Goal: Transaction & Acquisition: Purchase product/service

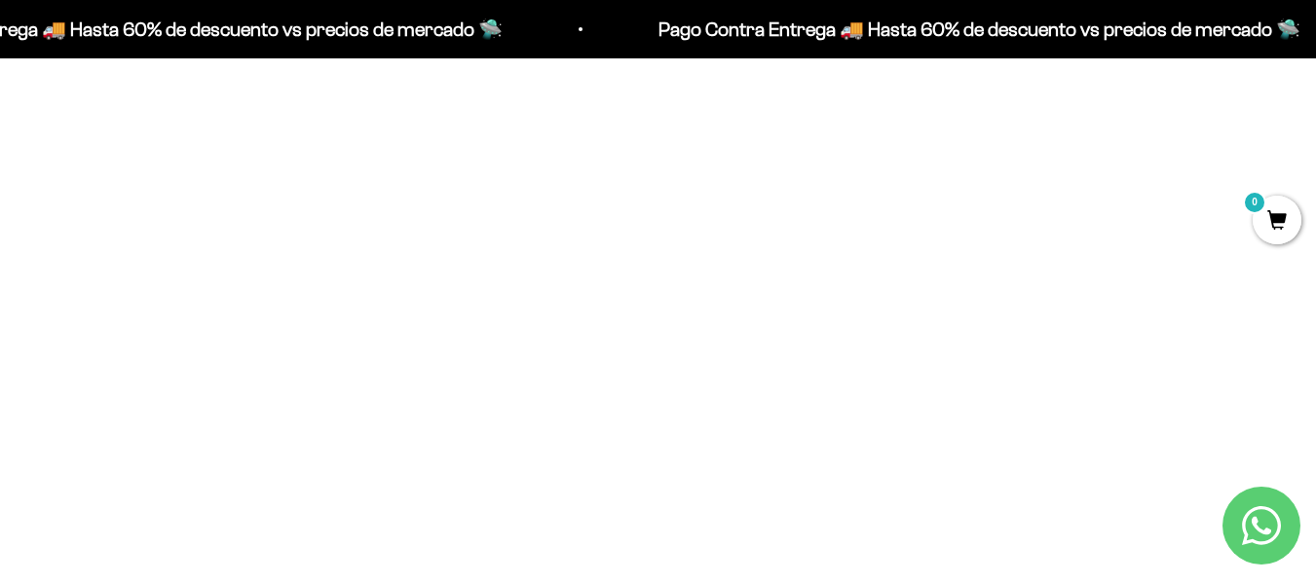
scroll to position [931, 0]
click at [578, 330] on span "$25.300,00" at bounding box center [615, 334] width 76 height 19
drag, startPoint x: 578, startPoint y: 330, endPoint x: 679, endPoint y: 347, distance: 101.7
click at [679, 347] on price-list "$23.000,00 Miembro $25.300,00 No Miembro" at bounding box center [657, 323] width 161 height 50
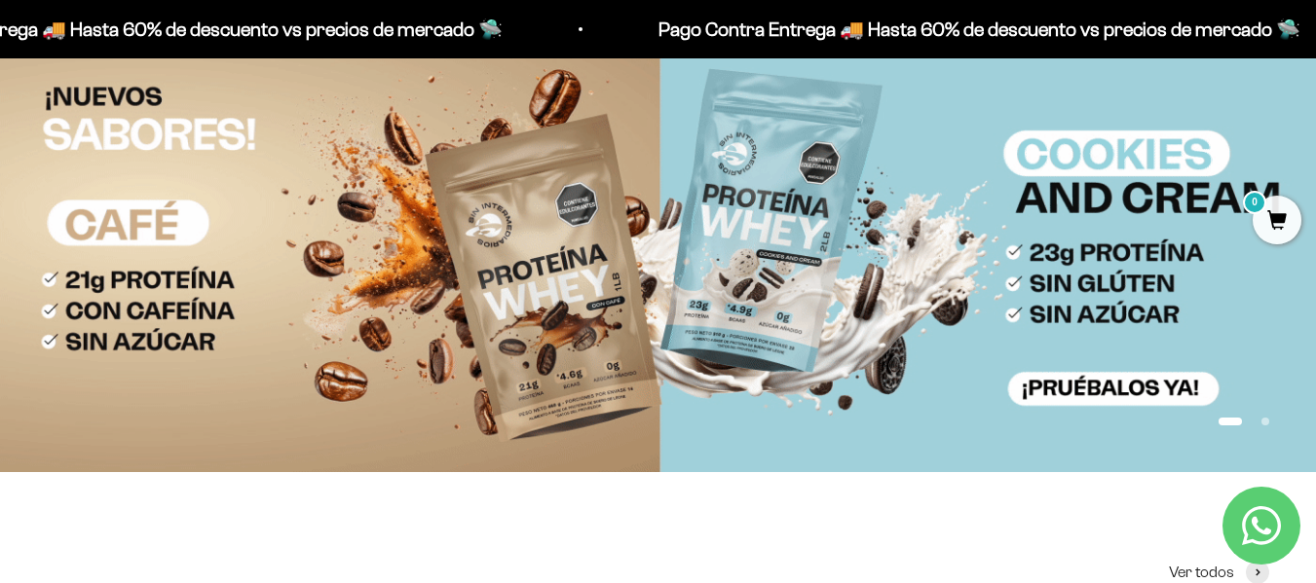
scroll to position [0, 0]
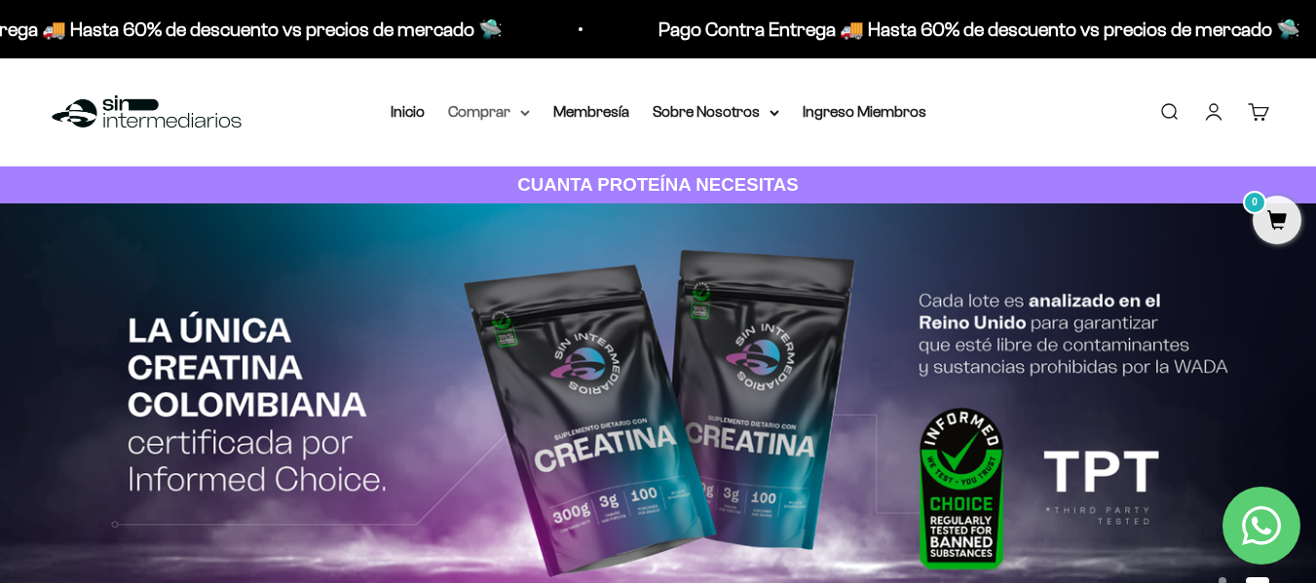
click at [490, 108] on summary "Comprar" at bounding box center [489, 111] width 82 height 25
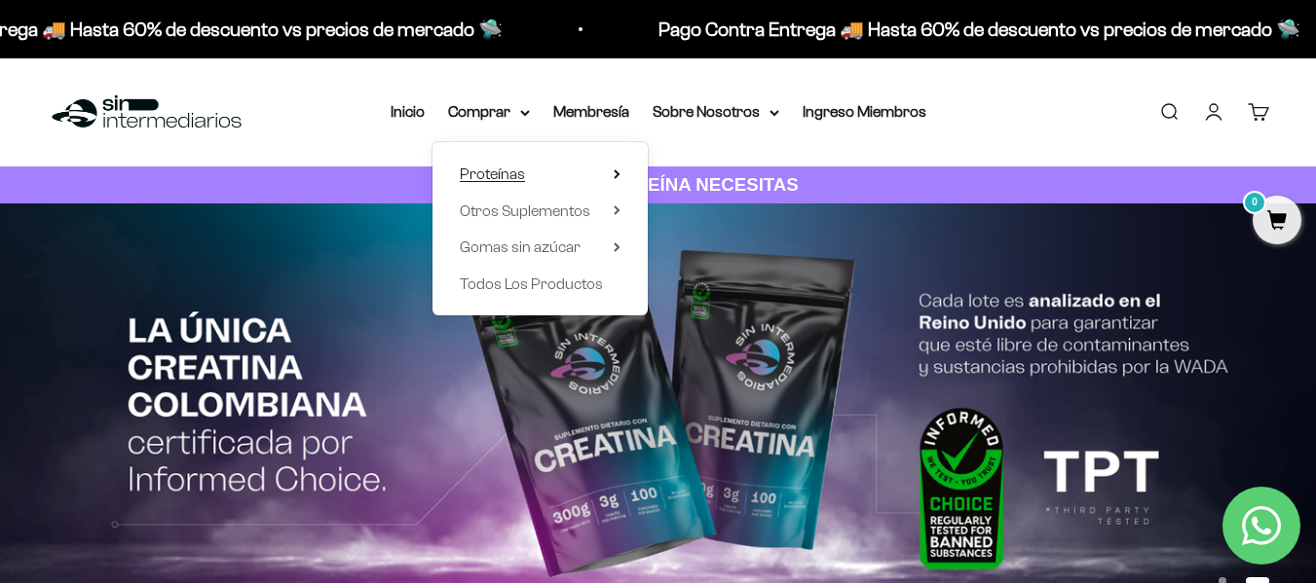
click at [618, 169] on icon at bounding box center [617, 174] width 7 height 10
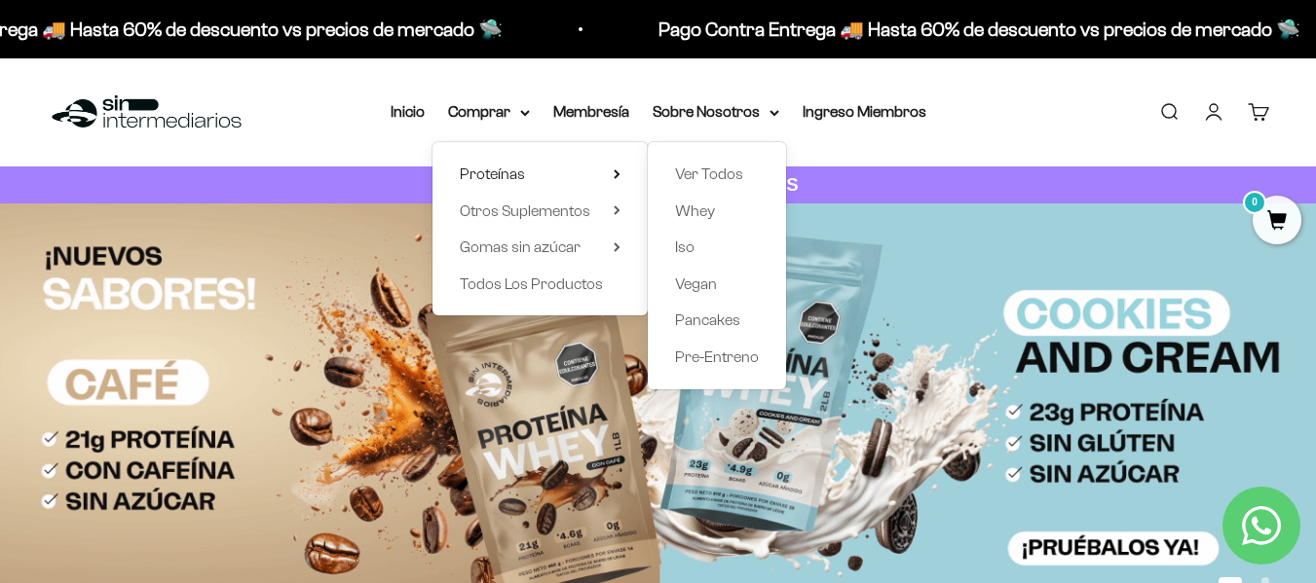
click at [673, 168] on div "Ver Todos Whey Iso Vegan Pancakes Pre-Entreno" at bounding box center [717, 265] width 138 height 247
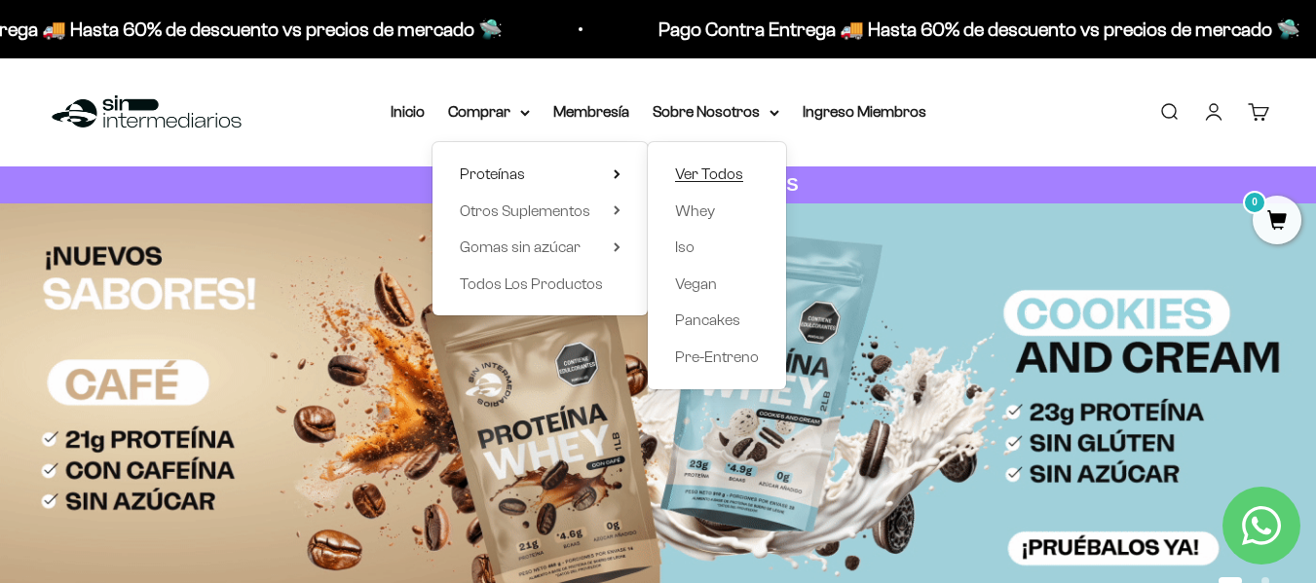
click at [705, 175] on span "Ver Todos" at bounding box center [709, 174] width 68 height 17
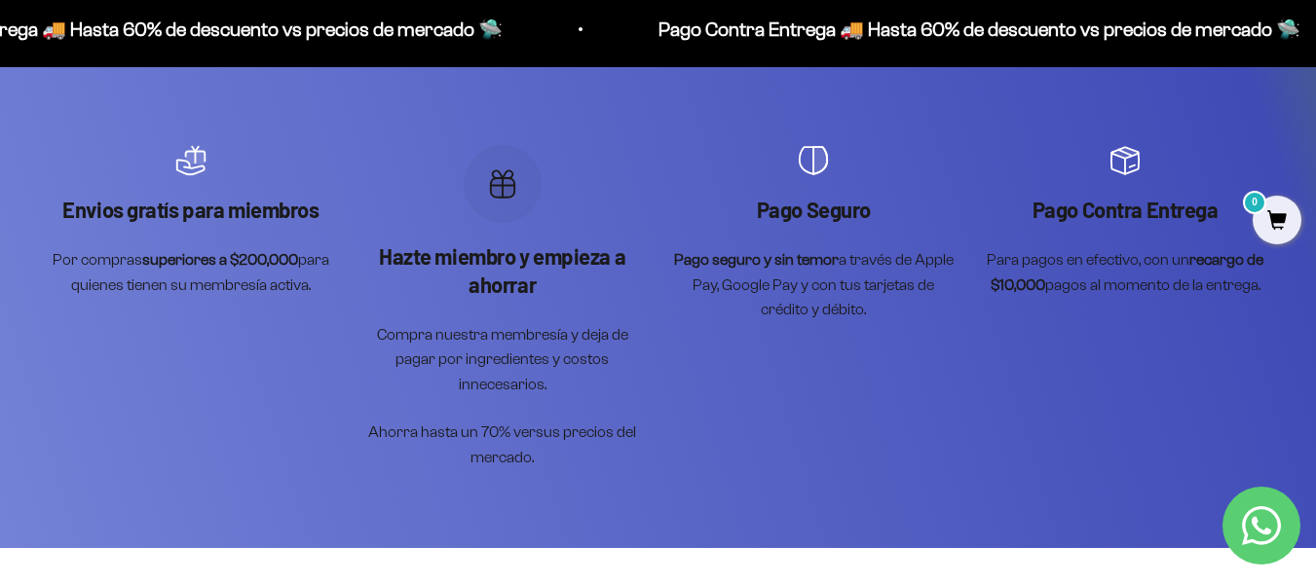
scroll to position [2849, 0]
